Goal: Navigation & Orientation: Understand site structure

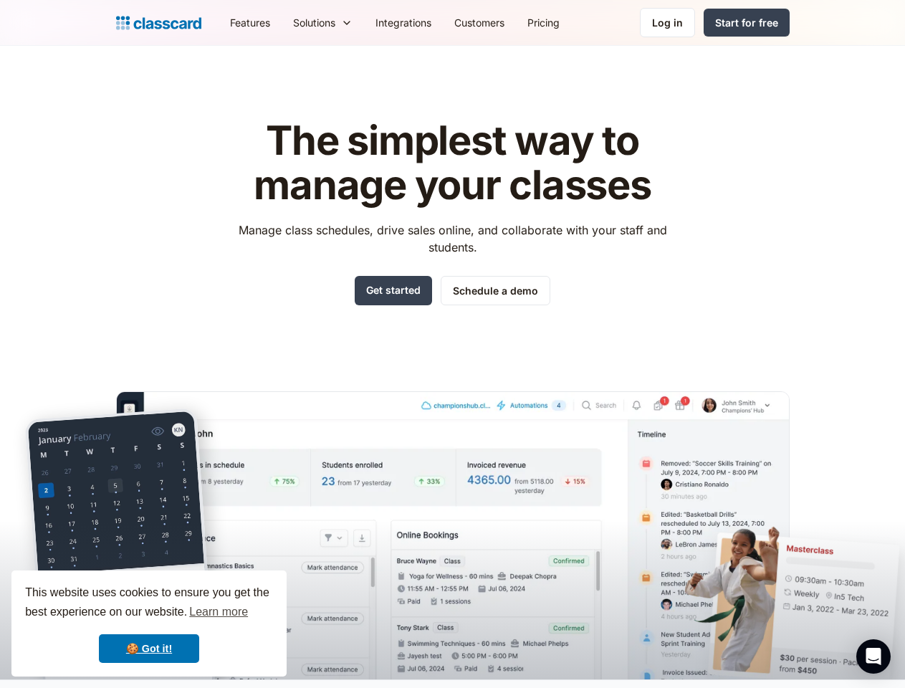
click at [452, 344] on div "The simplest way to manage your classes Manage class schedules, drive sales onl…" at bounding box center [453, 387] width 674 height 583
click at [149, 624] on div "This website uses cookies to ensure you get the best experience on our website.…" at bounding box center [148, 624] width 275 height 106
click at [504, 22] on nav "Features Resources Blog The latest industry news, updates and info. Customer st…" at bounding box center [504, 22] width 571 height 32
click at [282, 22] on div "Solutions Sports academy Swim school Dance studio Gymnastics Music school Marti…" at bounding box center [323, 22] width 82 height 32
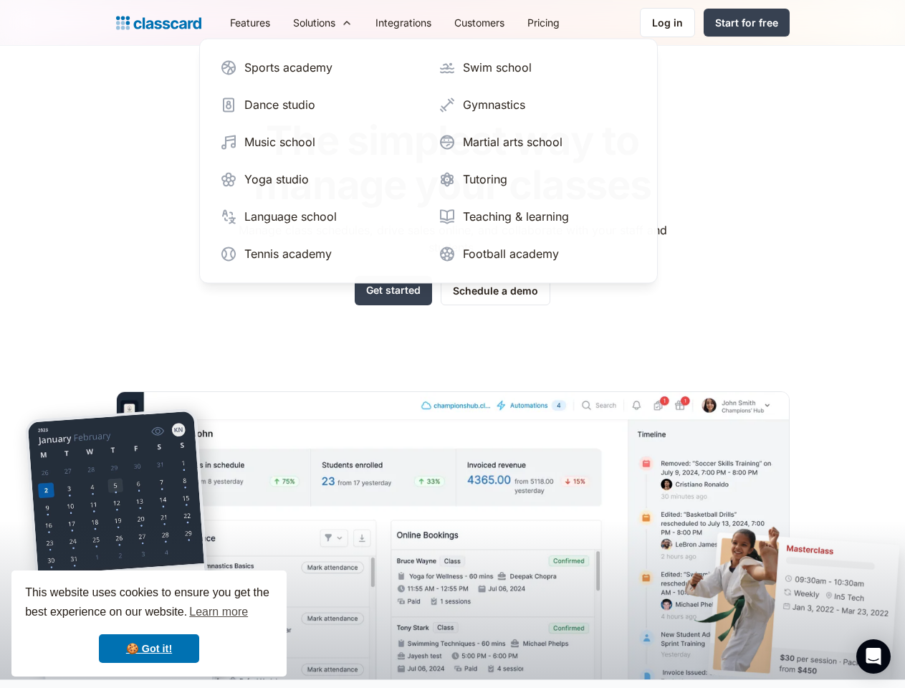
click at [874, 657] on icon "Open Intercom Messenger" at bounding box center [874, 656] width 15 height 17
